Goal: Task Accomplishment & Management: Manage account settings

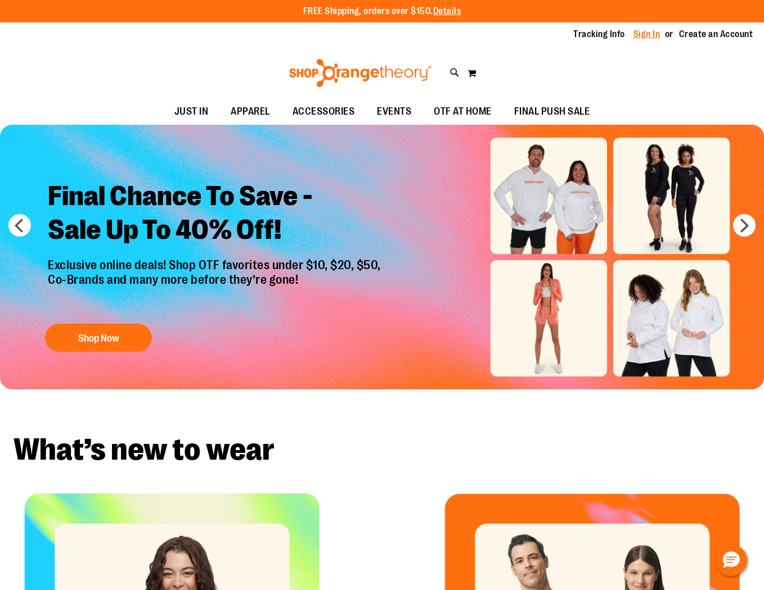
click at [650, 37] on link "Sign In" at bounding box center [646, 34] width 27 height 12
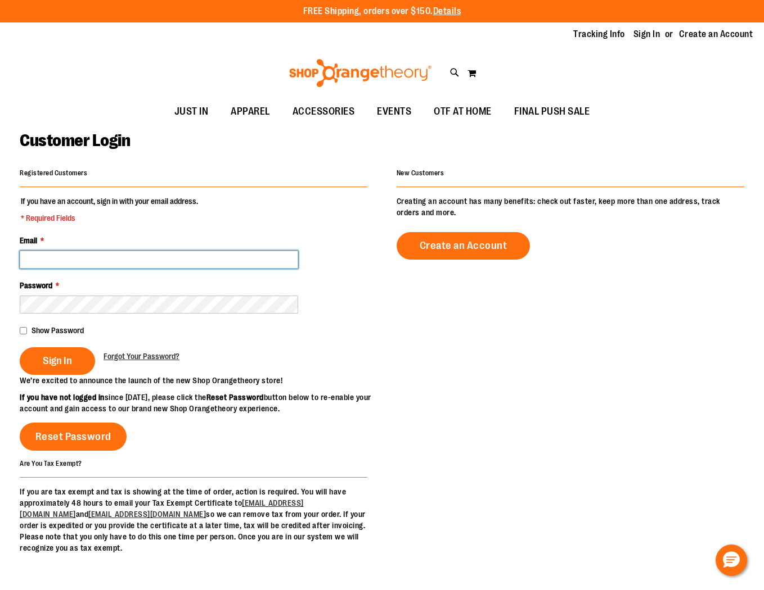
click at [156, 258] on input "Email *" at bounding box center [159, 260] width 278 height 18
click at [132, 256] on input "Email *" at bounding box center [159, 260] width 278 height 18
type input "*"
